Goal: Information Seeking & Learning: Learn about a topic

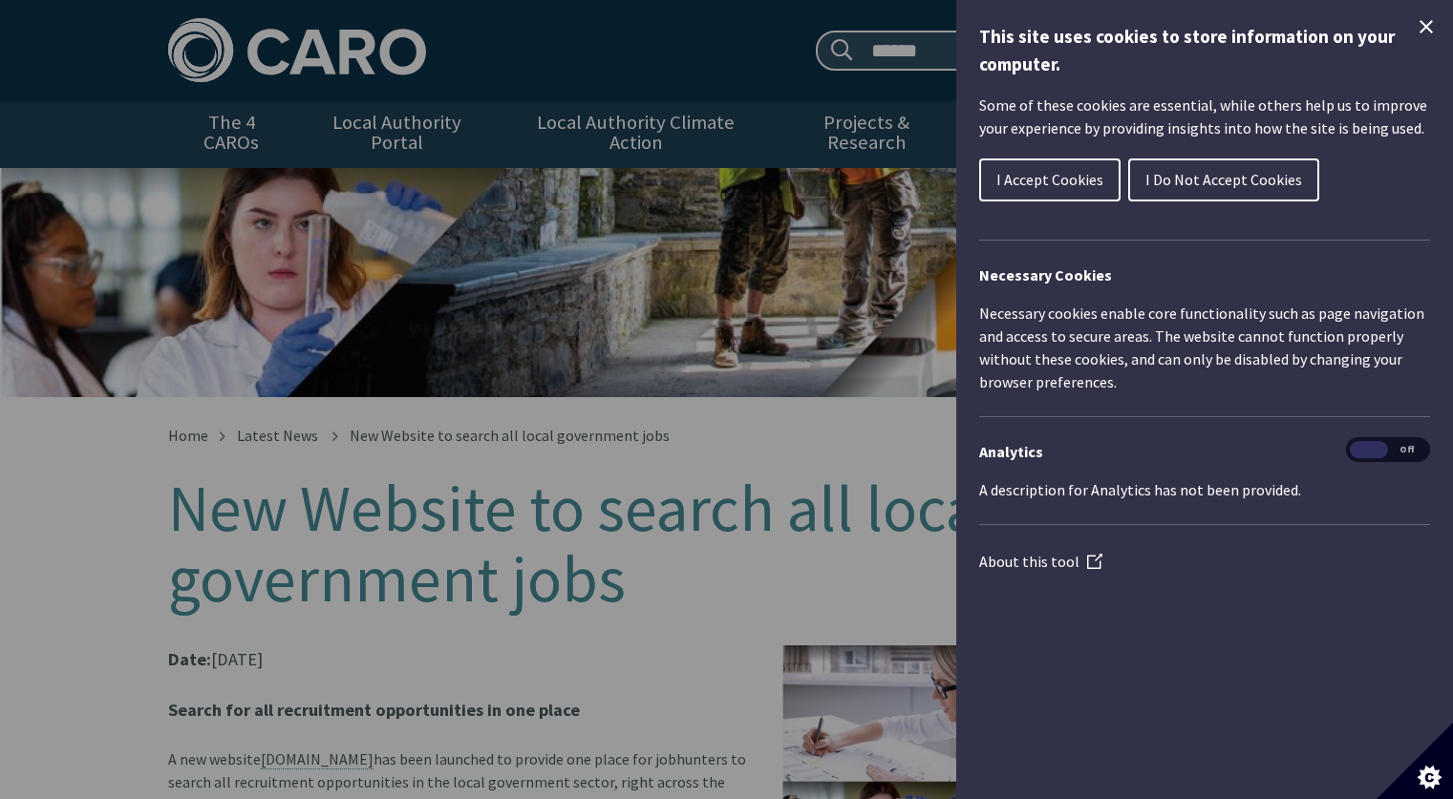
click at [1026, 185] on span "I Accept Cookies" at bounding box center [1049, 179] width 107 height 19
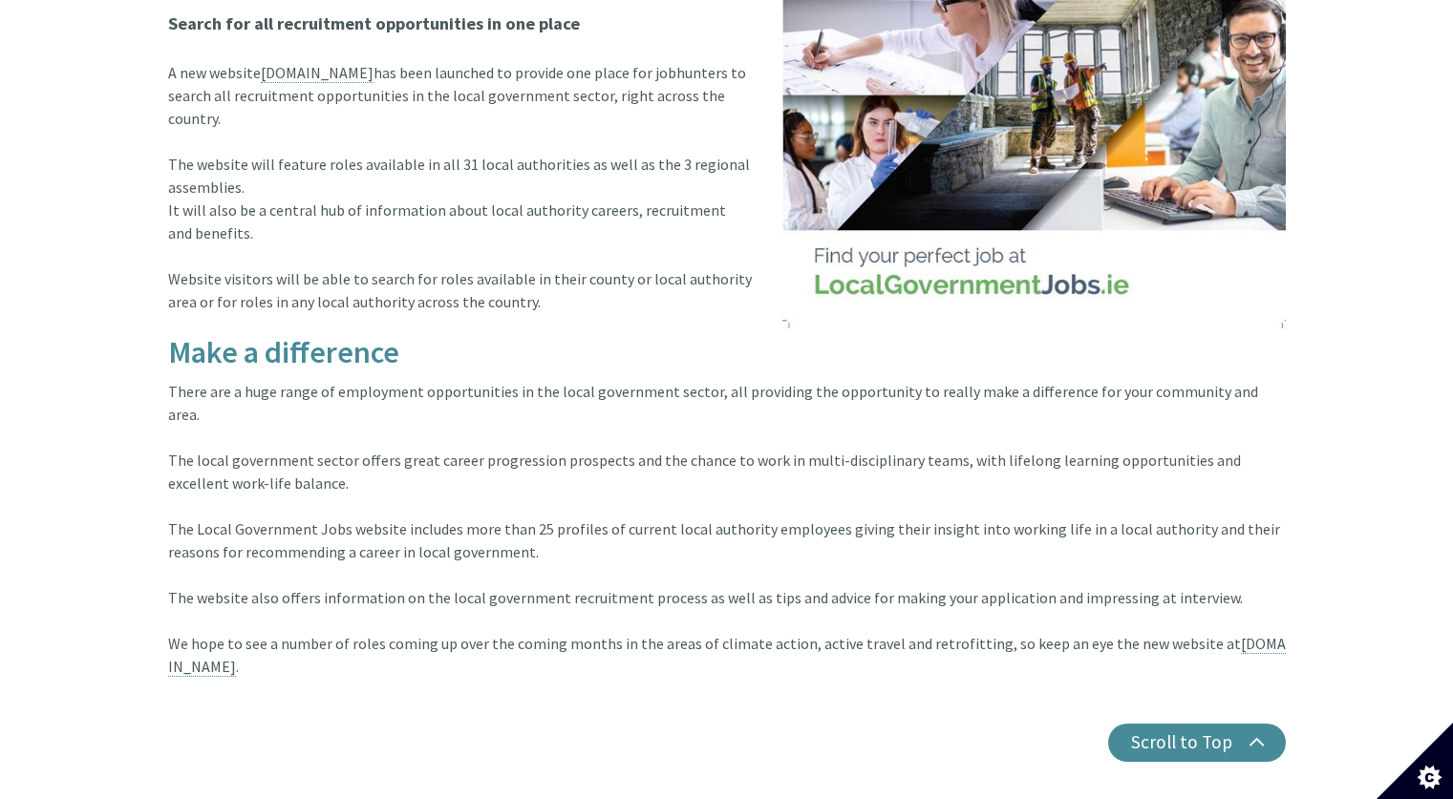
scroll to position [764, 0]
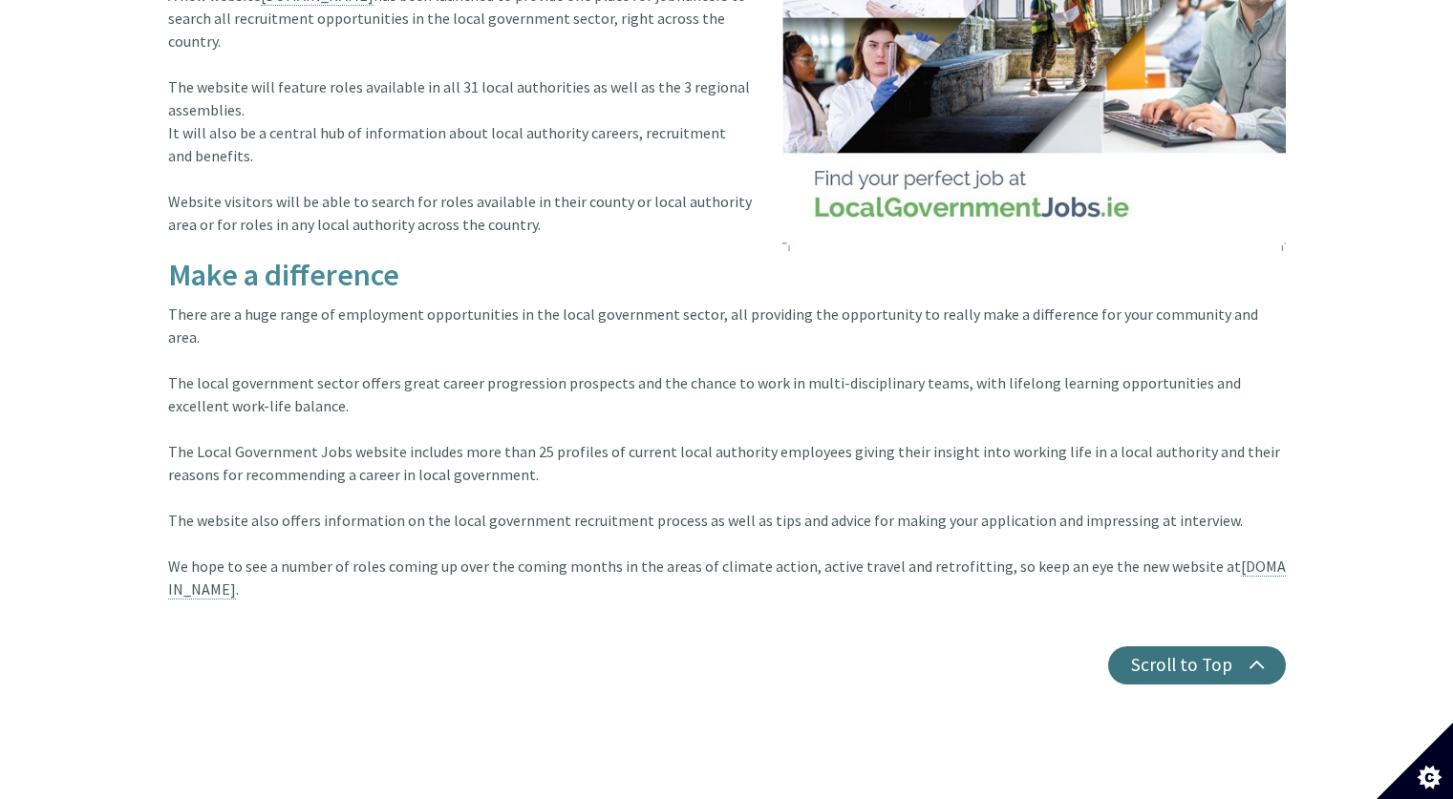
click at [1236, 647] on button "Scroll to Top" at bounding box center [1197, 666] width 178 height 38
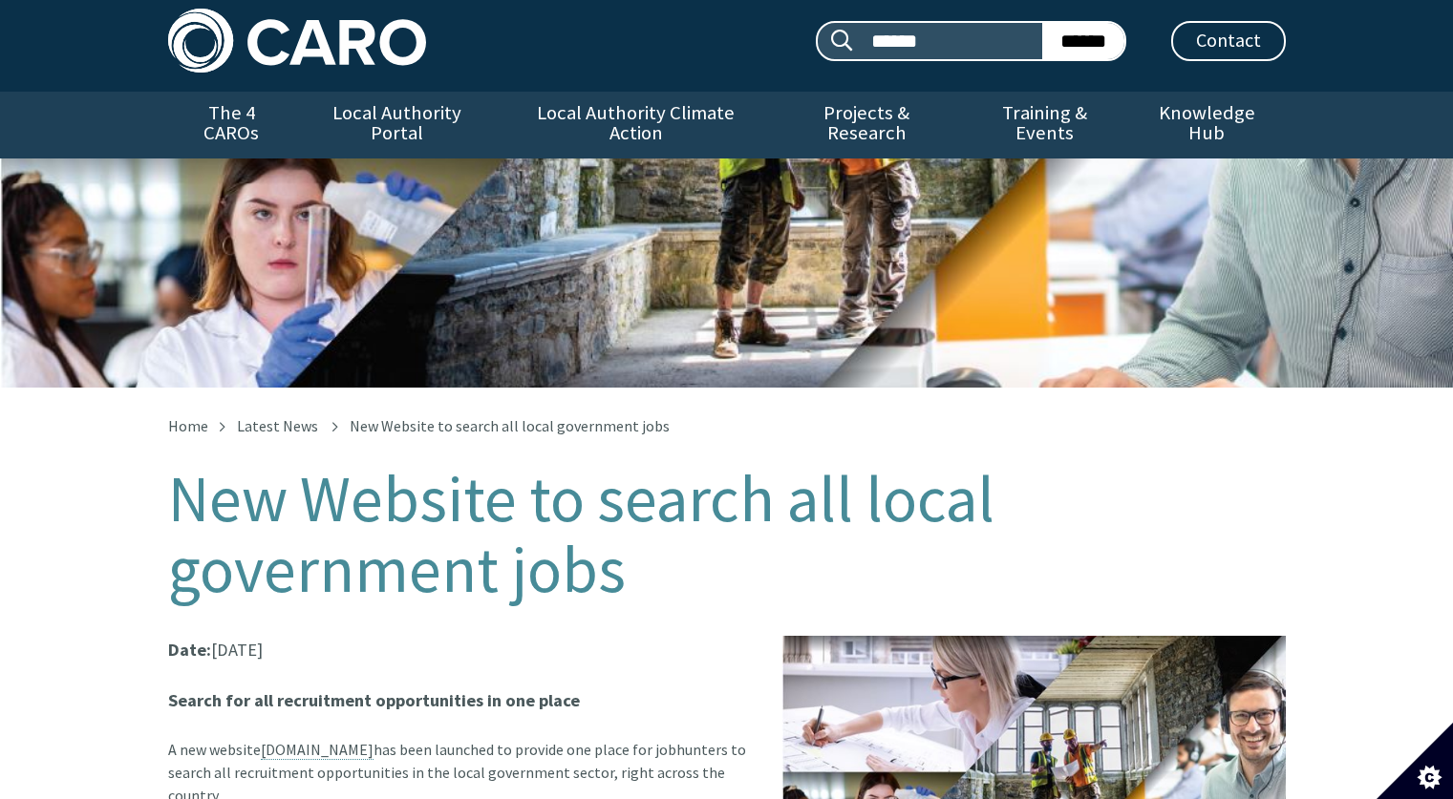
scroll to position [0, 0]
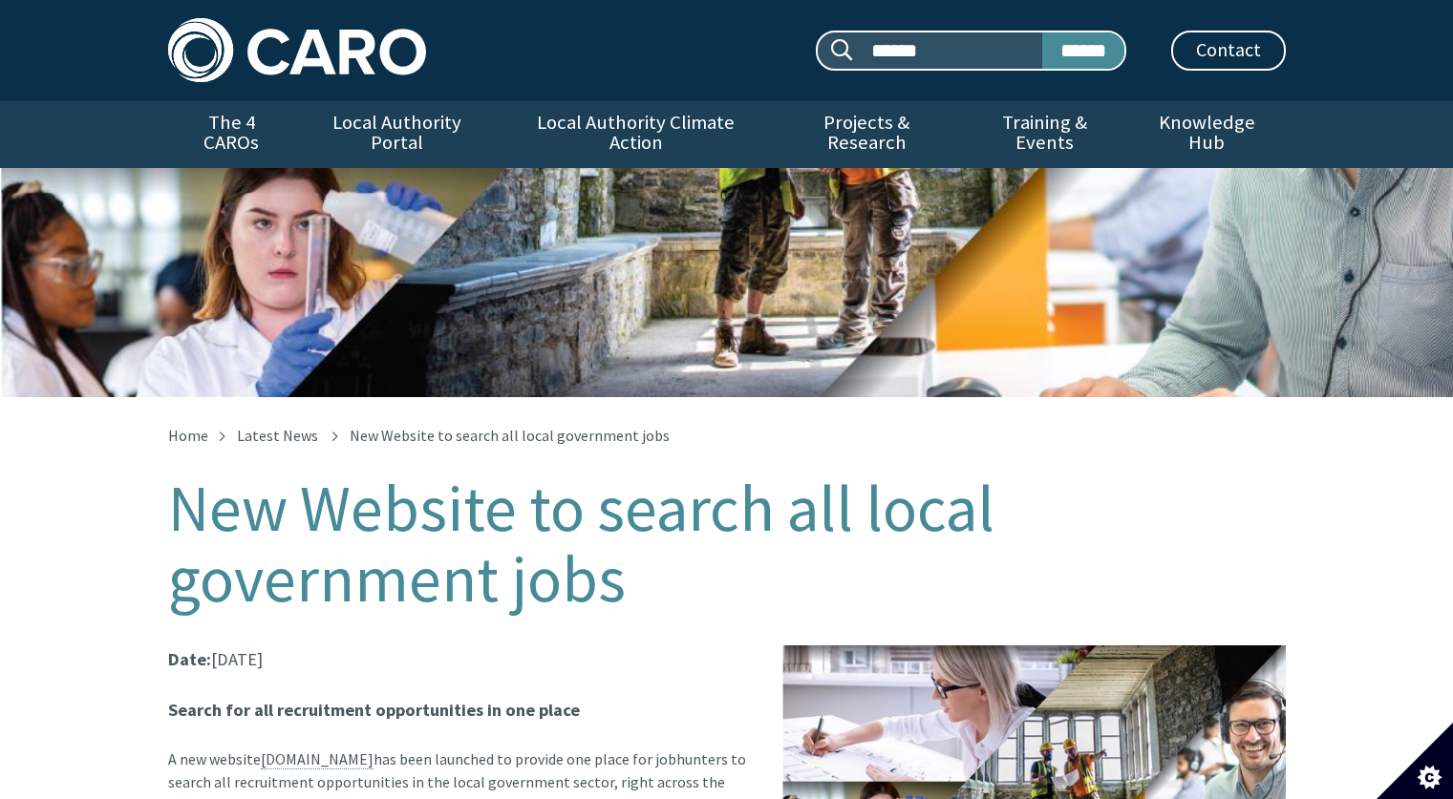
click at [1044, 58] on input "******" at bounding box center [1083, 50] width 82 height 36
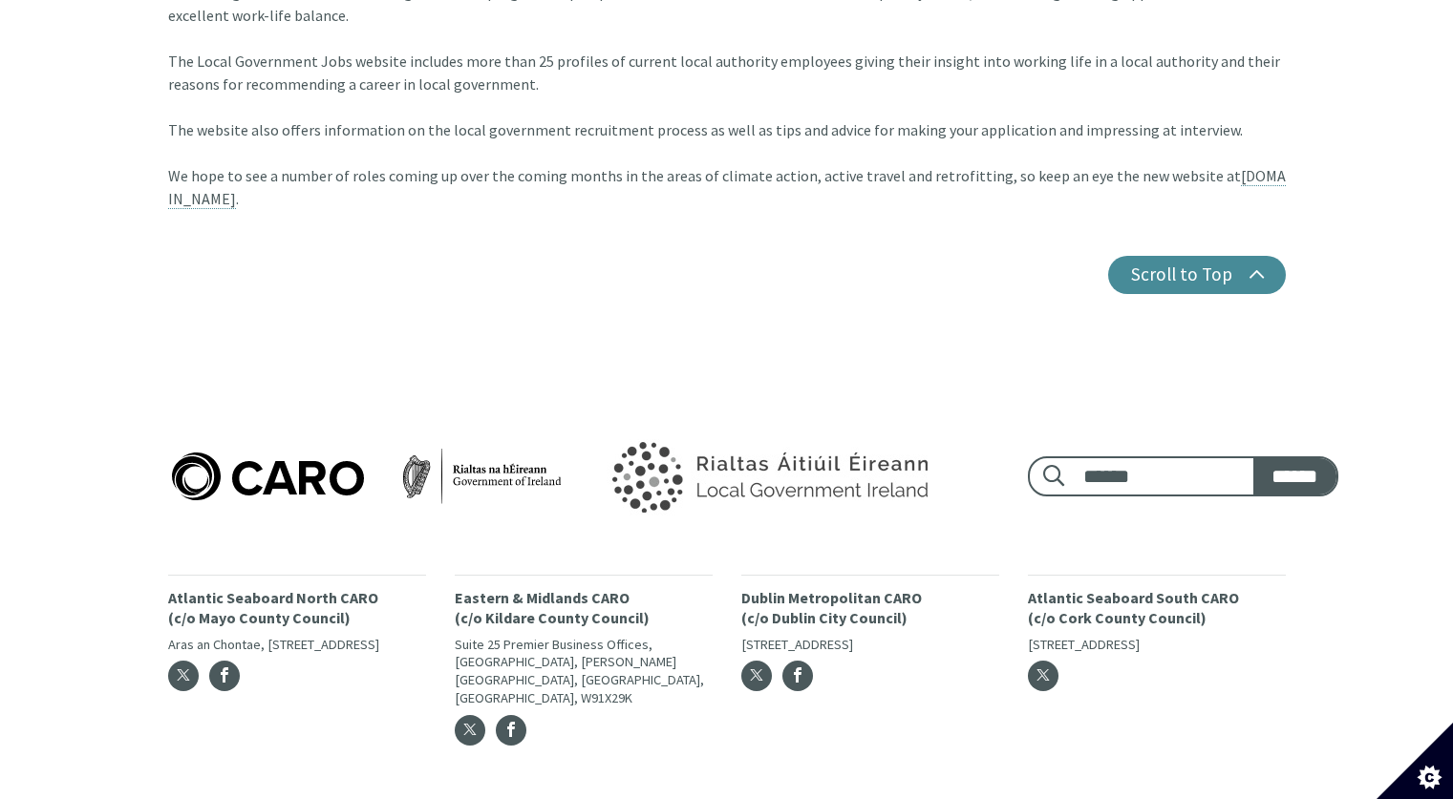
scroll to position [1158, 0]
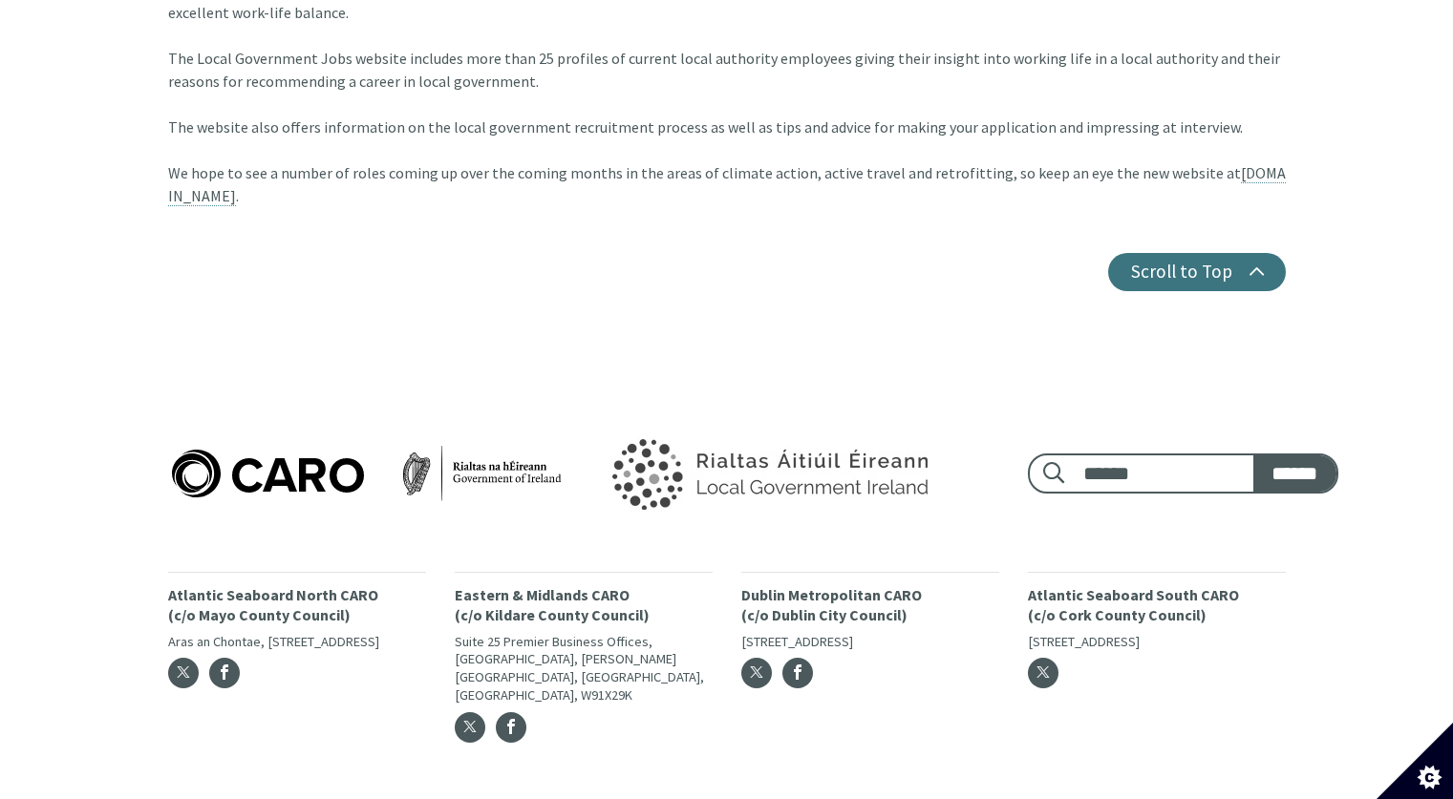
click at [1213, 253] on button "Scroll to Top" at bounding box center [1197, 272] width 178 height 38
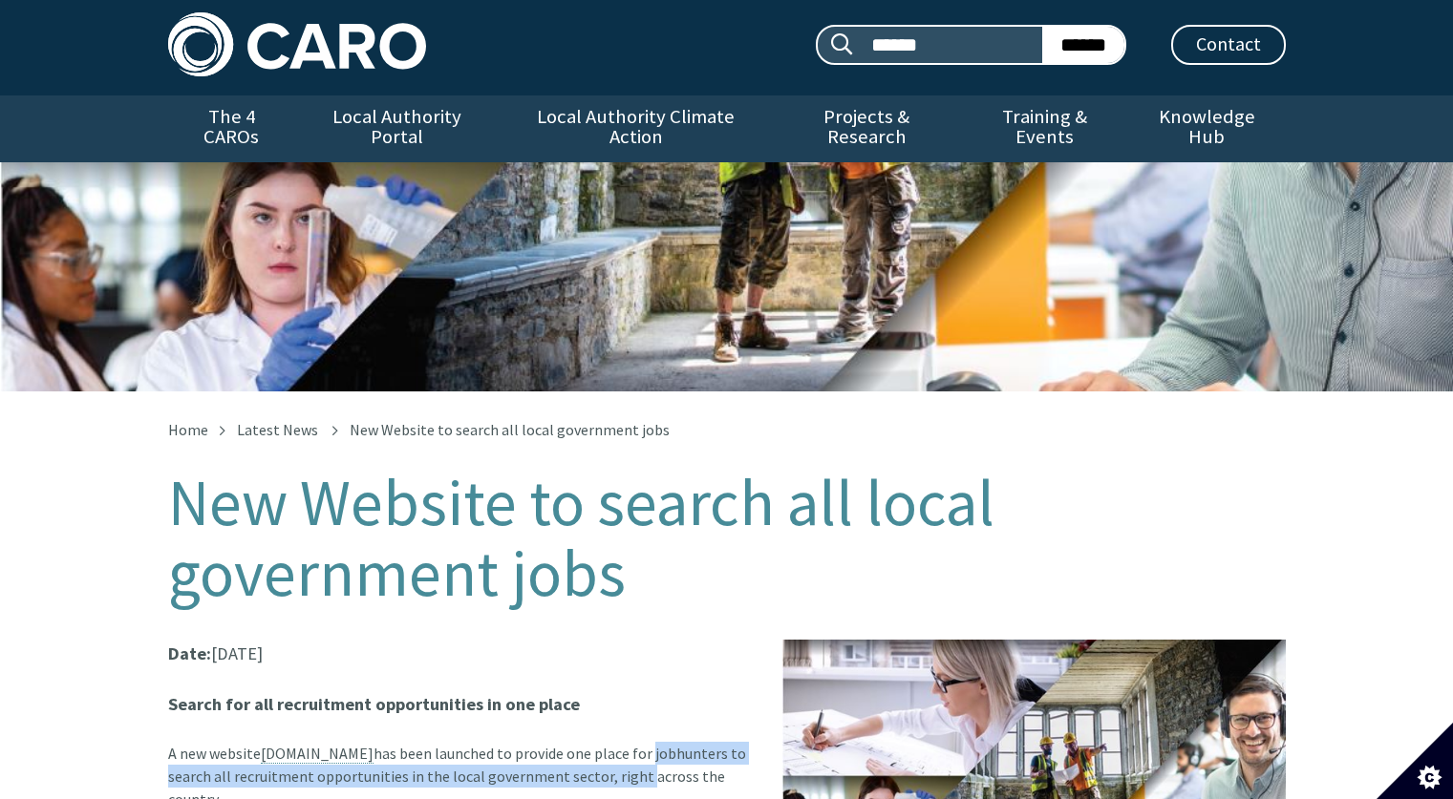
scroll to position [0, 0]
